Goal: Task Accomplishment & Management: Manage account settings

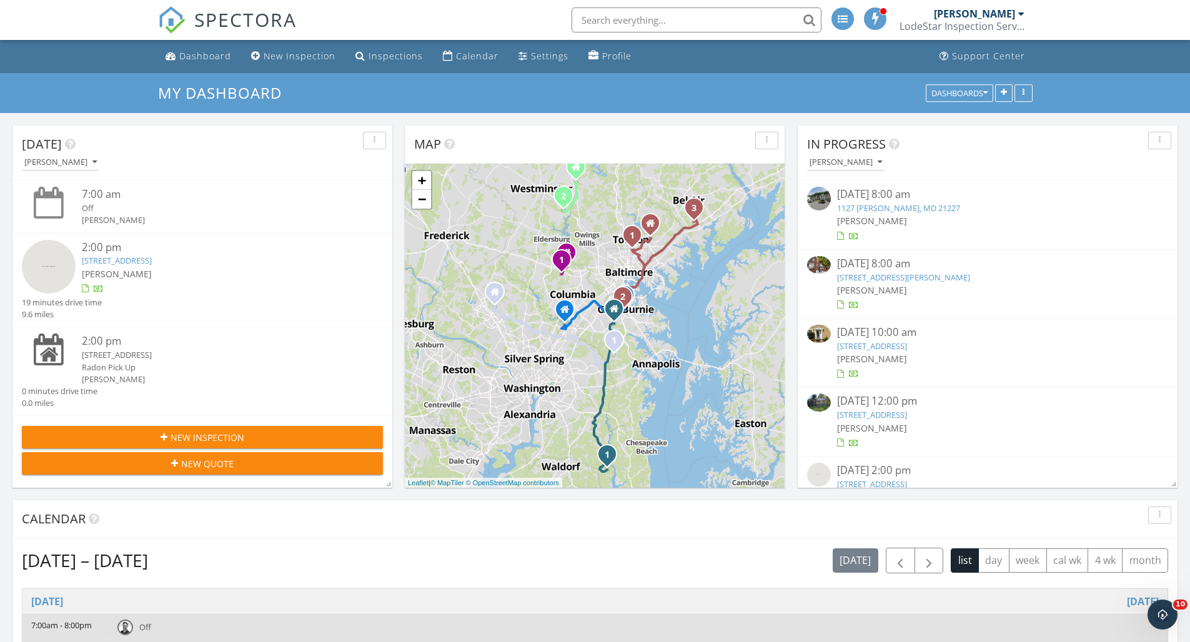
scroll to position [1156, 1209]
click at [215, 56] on div "Dashboard" at bounding box center [205, 56] width 52 height 12
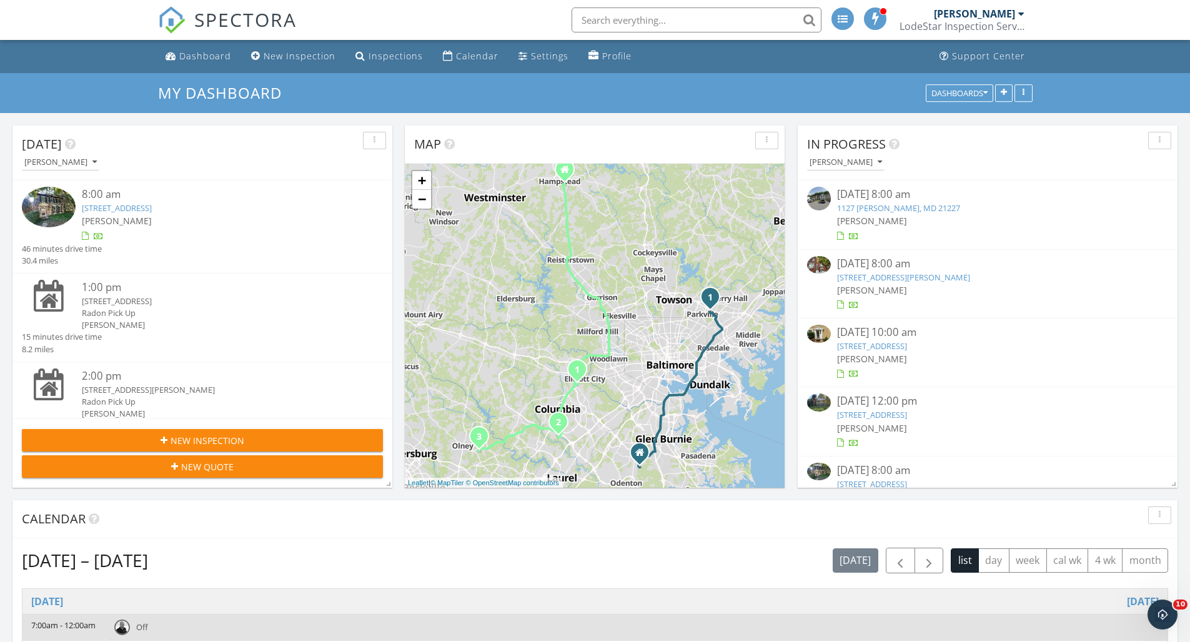
click at [152, 209] on link "[STREET_ADDRESS]" at bounding box center [117, 207] width 70 height 11
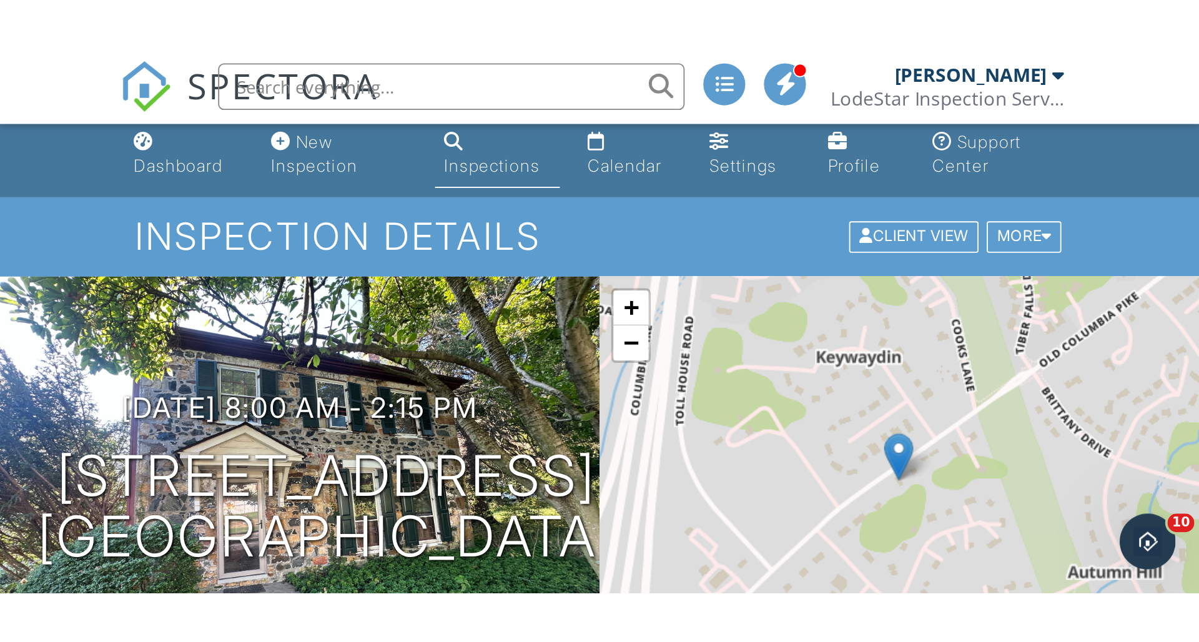
scroll to position [26, 0]
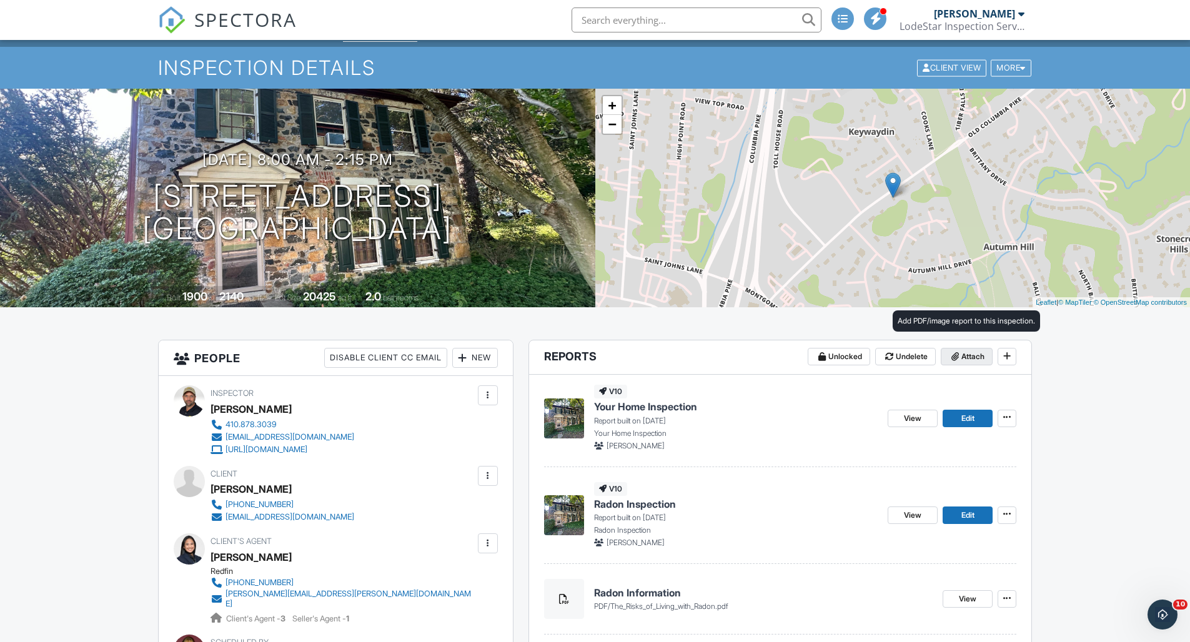
click at [951, 355] on icon at bounding box center [954, 356] width 7 height 9
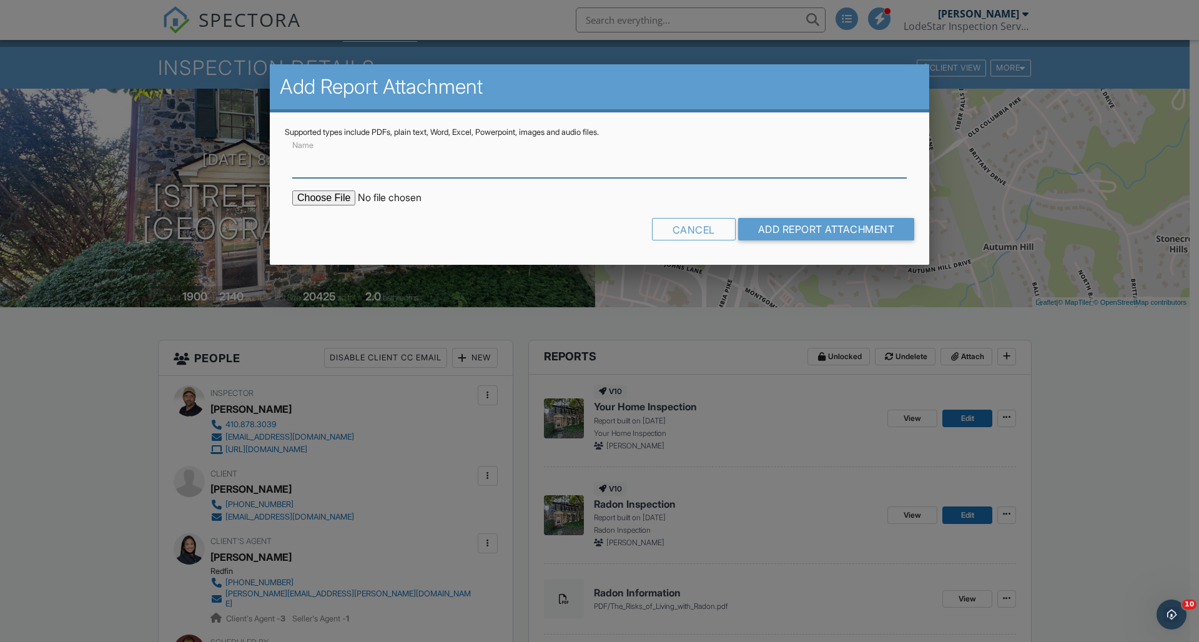
click at [389, 168] on input "Name" at bounding box center [599, 162] width 615 height 31
type input "Termite Report"
click at [327, 199] on input "file" at bounding box center [398, 198] width 212 height 15
type input "C:\fakepath\4075 Columbia Pike Termite Report.pdf"
click at [762, 222] on input "Add Report Attachment" at bounding box center [826, 229] width 177 height 22
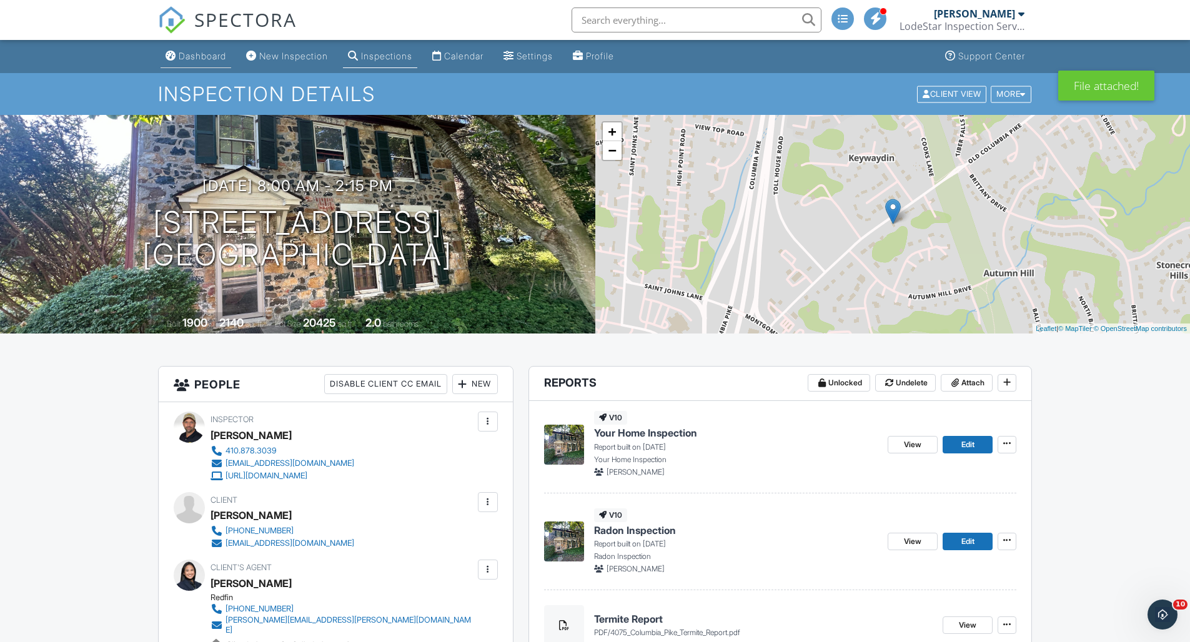
click at [197, 56] on div "Dashboard" at bounding box center [202, 56] width 47 height 11
